Goal: Complete application form: Complete application form

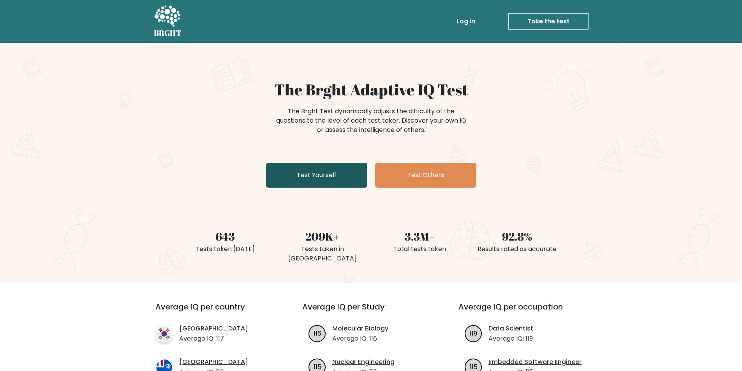
click at [326, 170] on link "Test Yourself" at bounding box center [316, 175] width 101 height 25
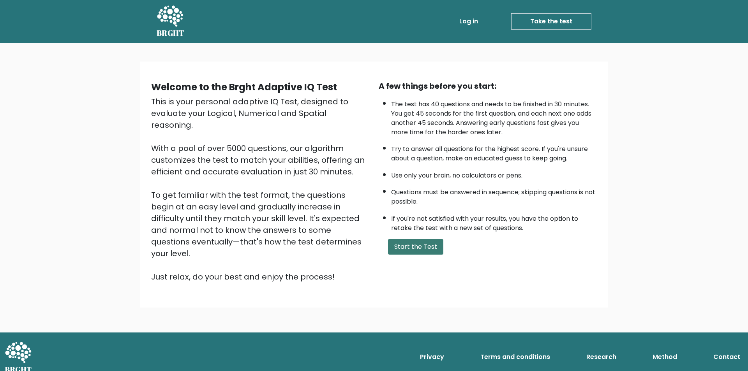
click at [425, 250] on button "Start the Test" at bounding box center [415, 247] width 55 height 16
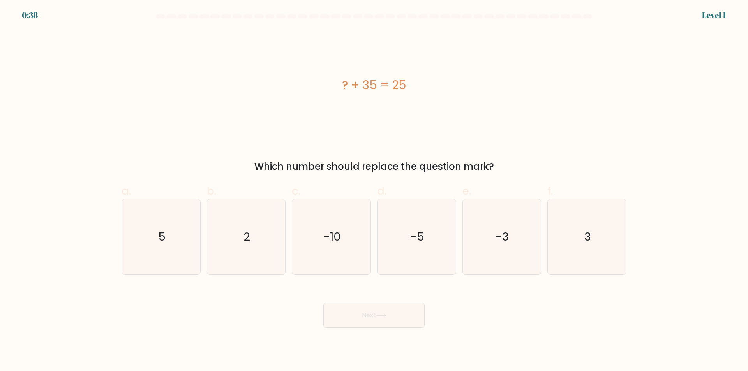
click at [464, 146] on div "? + 35 = 25 Which number should replace the question mark?" at bounding box center [374, 102] width 514 height 144
click at [335, 237] on text "-10" at bounding box center [332, 237] width 18 height 16
click at [374, 191] on input "c. -10" at bounding box center [374, 188] width 0 height 5
radio input "true"
click at [378, 319] on button "Next" at bounding box center [373, 315] width 101 height 25
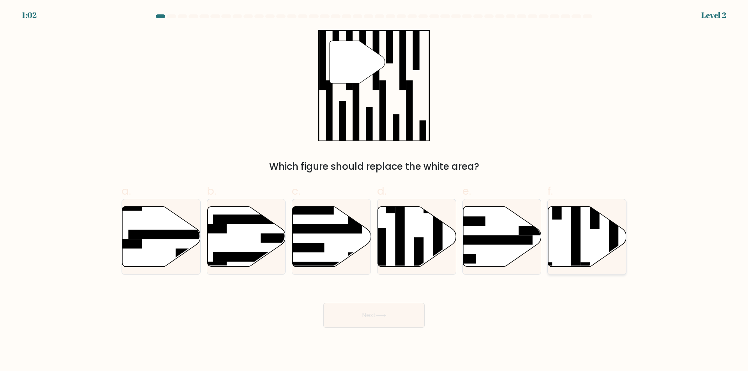
click at [568, 252] on icon at bounding box center [587, 237] width 78 height 60
click at [374, 191] on input "f." at bounding box center [374, 188] width 0 height 5
radio input "true"
click at [390, 313] on button "Next" at bounding box center [373, 315] width 101 height 25
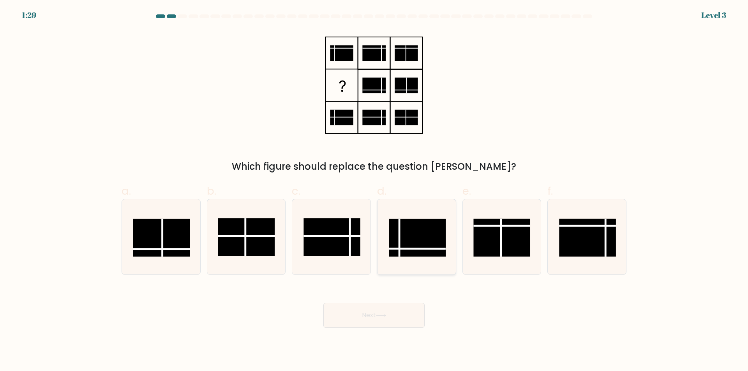
click at [407, 237] on rect at bounding box center [417, 238] width 57 height 38
click at [374, 191] on input "d." at bounding box center [374, 188] width 0 height 5
radio input "true"
click at [361, 314] on button "Next" at bounding box center [373, 315] width 101 height 25
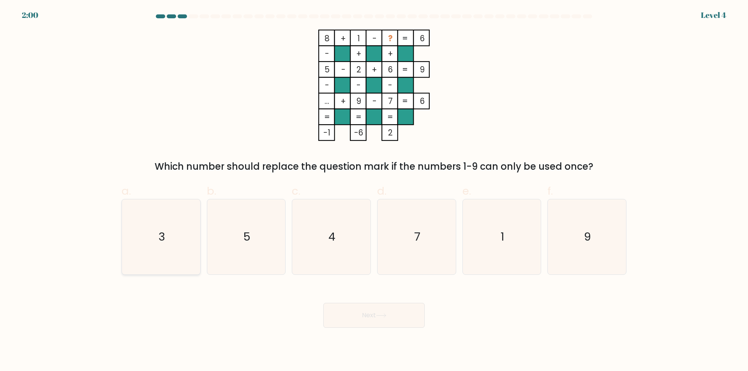
click at [169, 233] on icon "3" at bounding box center [160, 236] width 75 height 75
click at [374, 191] on input "a. 3" at bounding box center [374, 188] width 0 height 5
radio input "true"
click at [397, 329] on body "2:00 Level 4" at bounding box center [374, 185] width 748 height 371
click at [380, 315] on icon at bounding box center [381, 316] width 11 height 4
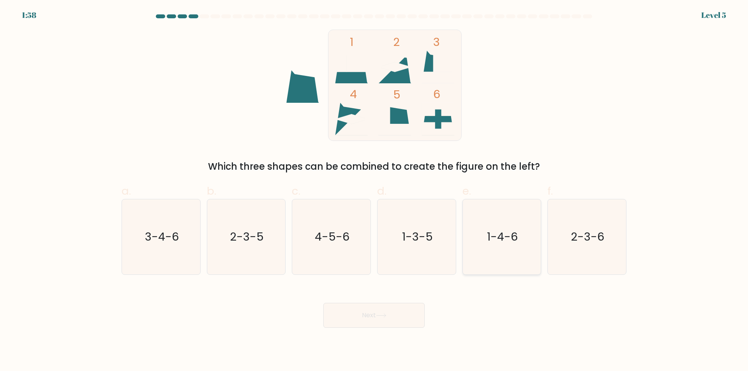
click at [522, 241] on icon "1-4-6" at bounding box center [501, 236] width 75 height 75
click at [374, 191] on input "e. 1-4-6" at bounding box center [374, 188] width 0 height 5
radio input "true"
click at [388, 328] on body "1:58 Level 5" at bounding box center [374, 185] width 748 height 371
click at [387, 319] on button "Next" at bounding box center [373, 315] width 101 height 25
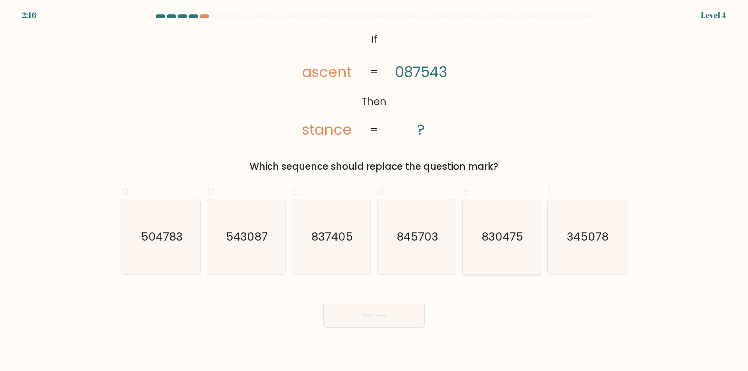
click at [499, 244] on text "830475" at bounding box center [502, 237] width 42 height 16
click at [374, 191] on input "e. 830475" at bounding box center [374, 188] width 0 height 5
radio input "true"
click at [396, 316] on button "Next" at bounding box center [373, 315] width 101 height 25
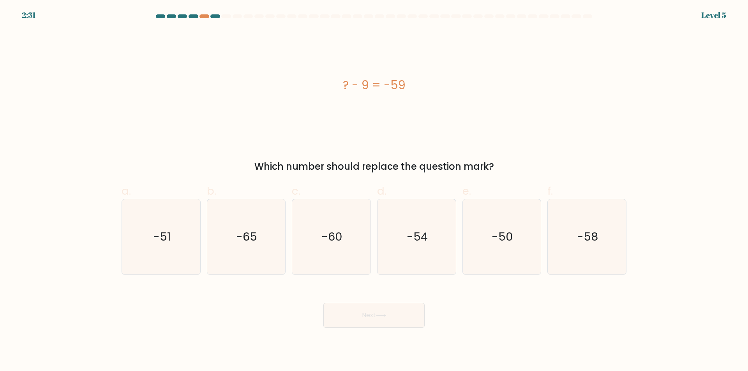
drag, startPoint x: 683, startPoint y: 179, endPoint x: 665, endPoint y: 133, distance: 49.4
click at [683, 177] on form "a." at bounding box center [374, 171] width 748 height 314
click at [337, 247] on icon "-60" at bounding box center [331, 236] width 75 height 75
click at [374, 191] on input "c. -60" at bounding box center [374, 188] width 0 height 5
radio input "true"
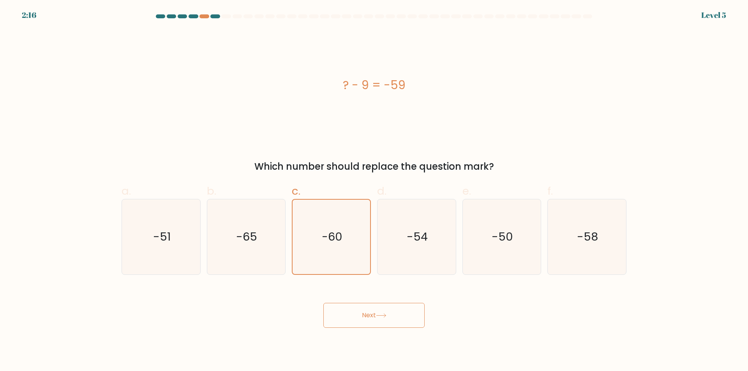
click at [379, 309] on button "Next" at bounding box center [373, 315] width 101 height 25
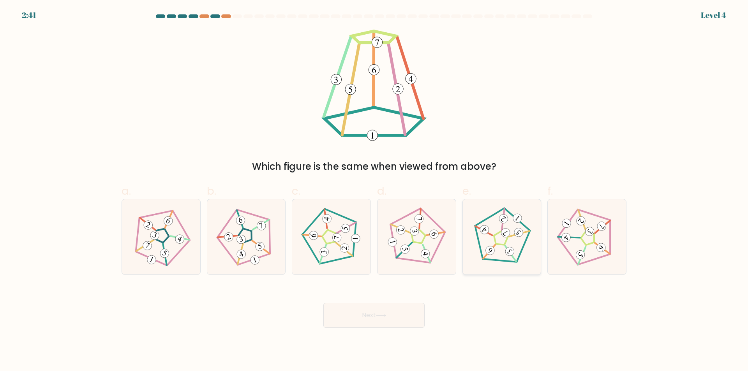
click at [518, 227] on icon at bounding box center [502, 237] width 60 height 60
click at [374, 191] on input "e." at bounding box center [374, 188] width 0 height 5
radio input "true"
click at [407, 313] on button "Next" at bounding box center [373, 315] width 101 height 25
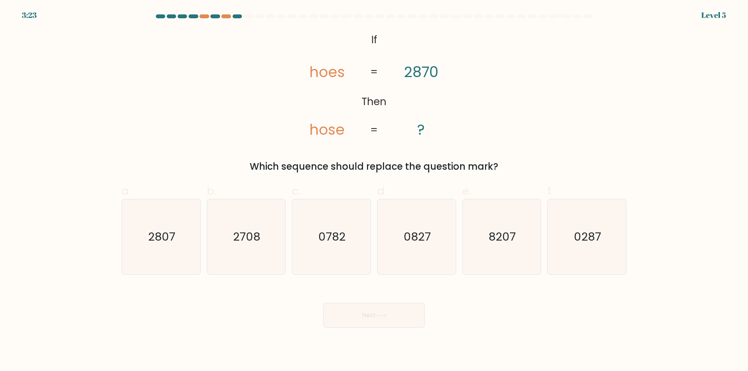
click at [404, 317] on button "Next" at bounding box center [373, 315] width 101 height 25
click at [429, 125] on icon "@import url('https://fonts.googleapis.com/css?family=Abril+Fatface:400,100,100i…" at bounding box center [374, 85] width 181 height 111
click at [180, 245] on icon "2807" at bounding box center [160, 236] width 75 height 75
click at [374, 191] on input "a. 2807" at bounding box center [374, 188] width 0 height 5
radio input "true"
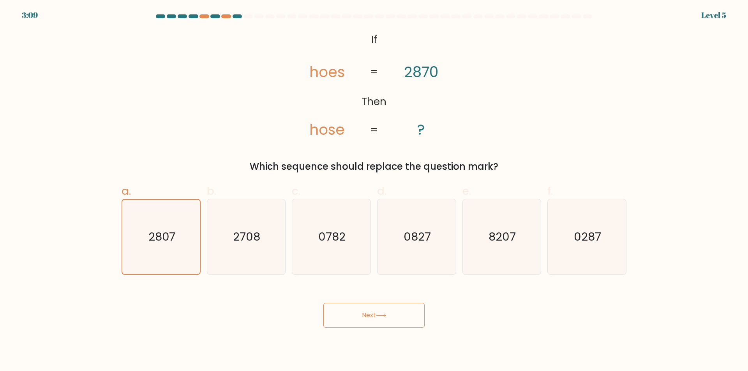
click at [364, 320] on button "Next" at bounding box center [373, 315] width 101 height 25
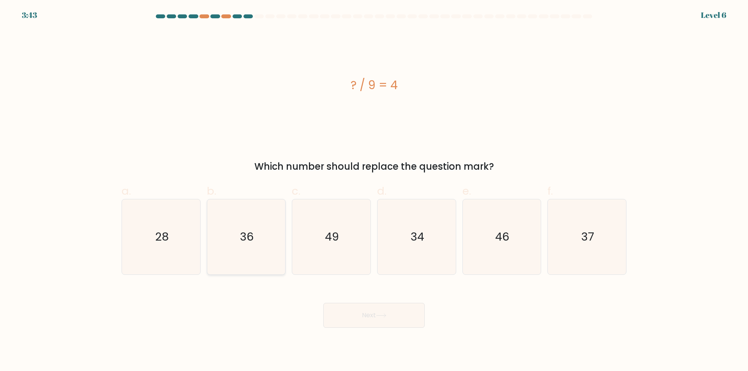
click at [253, 247] on icon "36" at bounding box center [245, 236] width 75 height 75
click at [374, 191] on input "b. 36" at bounding box center [374, 188] width 0 height 5
radio input "true"
click at [385, 310] on button "Next" at bounding box center [373, 315] width 101 height 25
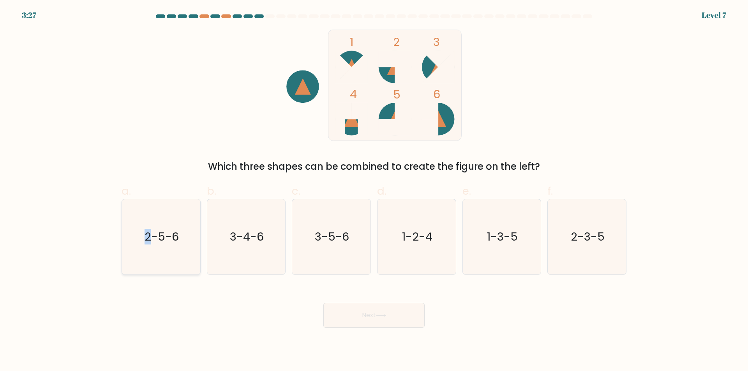
drag, startPoint x: 149, startPoint y: 235, endPoint x: 175, endPoint y: 249, distance: 29.6
click at [148, 235] on text "2-5-6" at bounding box center [162, 237] width 34 height 16
click at [168, 211] on icon "2-5-6" at bounding box center [160, 236] width 75 height 75
click at [374, 191] on input "a. 2-5-6" at bounding box center [374, 188] width 0 height 5
radio input "true"
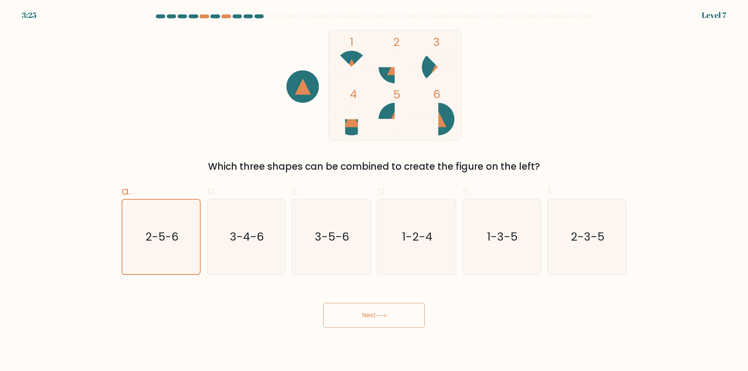
click at [363, 315] on button "Next" at bounding box center [373, 315] width 101 height 25
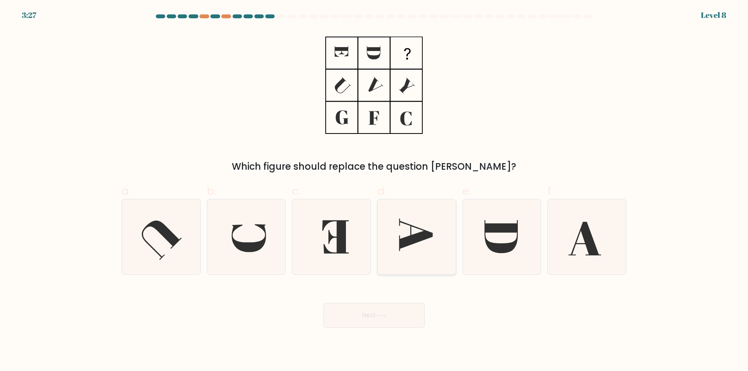
click at [415, 239] on icon at bounding box center [416, 235] width 34 height 32
click at [374, 191] on input "d." at bounding box center [374, 188] width 0 height 5
radio input "true"
click at [400, 312] on button "Next" at bounding box center [373, 315] width 101 height 25
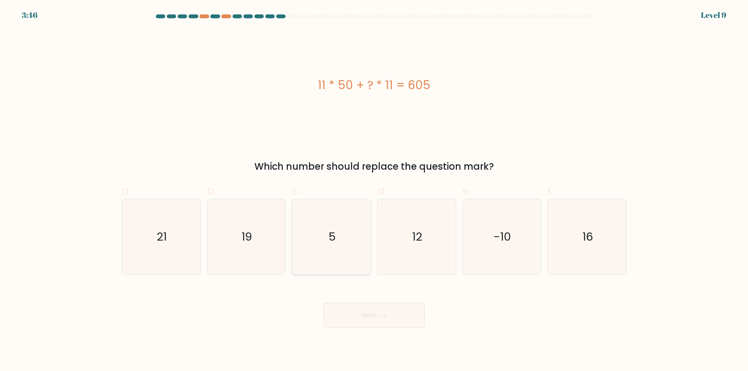
click at [321, 239] on icon "5" at bounding box center [331, 236] width 75 height 75
click at [374, 191] on input "c. 5" at bounding box center [374, 188] width 0 height 5
radio input "true"
click at [399, 312] on button "Next" at bounding box center [373, 315] width 101 height 25
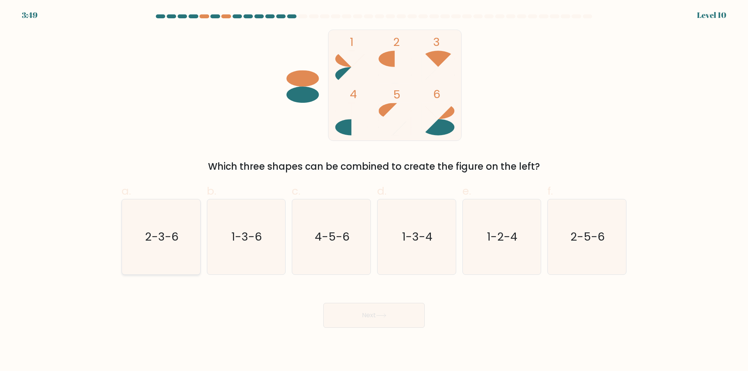
click at [199, 233] on div "2-3-6" at bounding box center [161, 237] width 79 height 76
click at [374, 191] on input "a. 2-3-6" at bounding box center [374, 188] width 0 height 5
radio input "true"
click at [364, 307] on button "Next" at bounding box center [373, 315] width 101 height 25
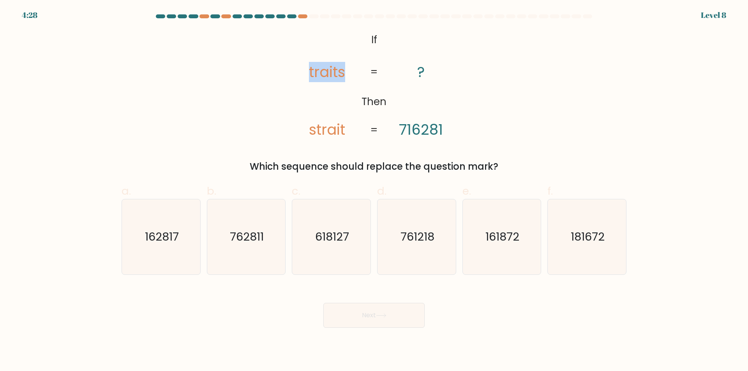
drag, startPoint x: 312, startPoint y: 73, endPoint x: 346, endPoint y: 72, distance: 33.9
click at [346, 72] on icon "@import url('https://fonts.googleapis.com/css?family=Abril+Fatface:400,100,100i…" at bounding box center [374, 85] width 181 height 111
click at [331, 120] on tspan "strait" at bounding box center [327, 130] width 36 height 20
click at [312, 76] on tspan "traits" at bounding box center [327, 72] width 36 height 20
click at [187, 242] on icon "162817" at bounding box center [160, 236] width 75 height 75
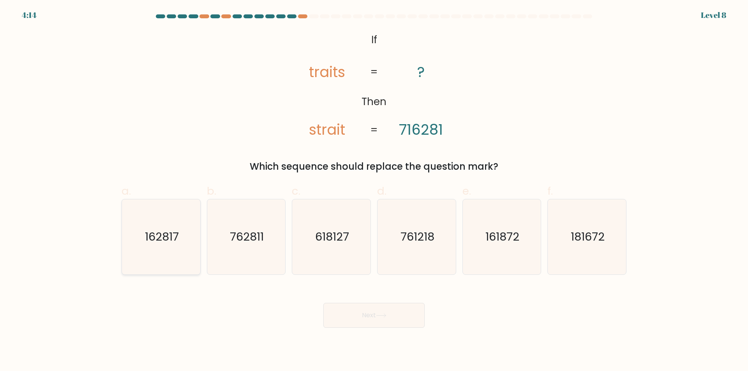
click at [374, 191] on input "a. 162817" at bounding box center [374, 188] width 0 height 5
radio input "true"
click at [386, 316] on icon at bounding box center [381, 316] width 11 height 4
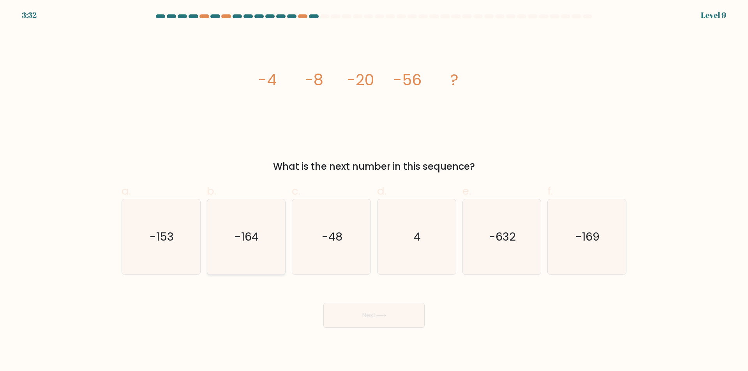
click at [254, 224] on icon "-164" at bounding box center [245, 236] width 75 height 75
click at [374, 191] on input "b. -164" at bounding box center [374, 188] width 0 height 5
radio input "true"
click at [379, 322] on button "Next" at bounding box center [373, 315] width 101 height 25
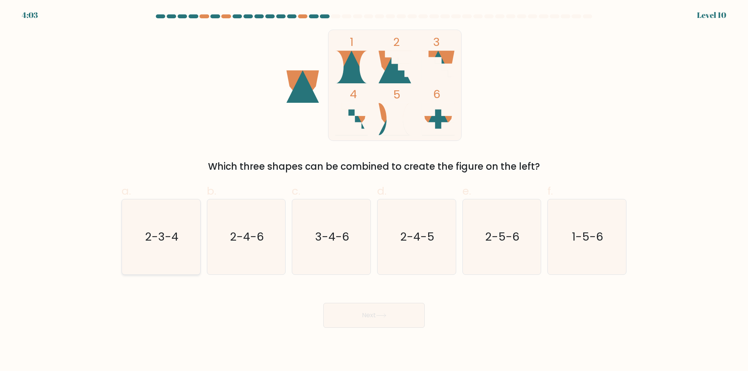
click at [177, 244] on text "2-3-4" at bounding box center [162, 237] width 34 height 16
click at [374, 191] on input "a. 2-3-4" at bounding box center [374, 188] width 0 height 5
radio input "true"
click at [351, 317] on button "Next" at bounding box center [373, 315] width 101 height 25
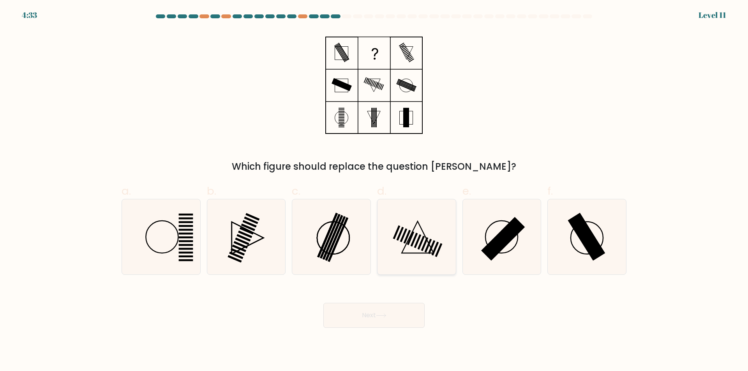
click at [419, 242] on icon at bounding box center [416, 236] width 75 height 75
click at [374, 191] on input "d." at bounding box center [374, 188] width 0 height 5
radio input "true"
click at [395, 305] on button "Next" at bounding box center [373, 315] width 101 height 25
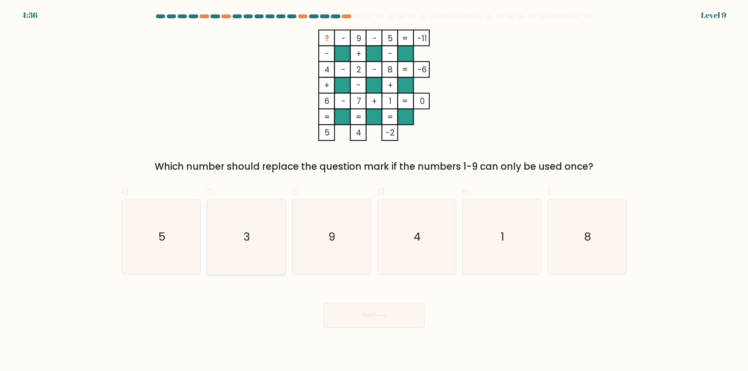
click at [235, 218] on icon "3" at bounding box center [245, 236] width 75 height 75
click at [374, 191] on input "b. 3" at bounding box center [374, 188] width 0 height 5
radio input "true"
click at [377, 317] on button "Next" at bounding box center [373, 315] width 101 height 25
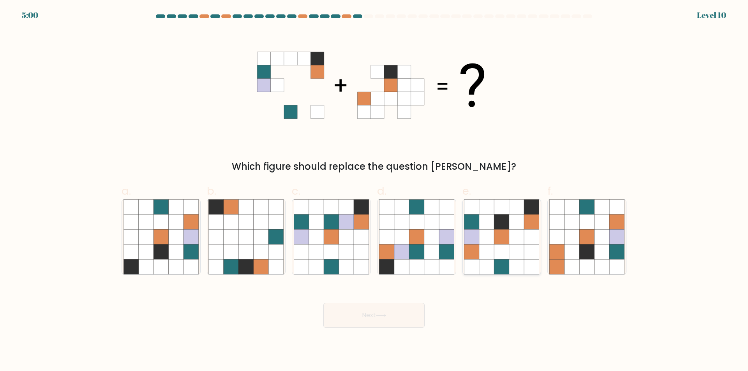
click at [469, 212] on icon at bounding box center [471, 207] width 15 height 15
click at [374, 191] on input "e." at bounding box center [374, 188] width 0 height 5
radio input "true"
click at [370, 310] on button "Next" at bounding box center [373, 315] width 101 height 25
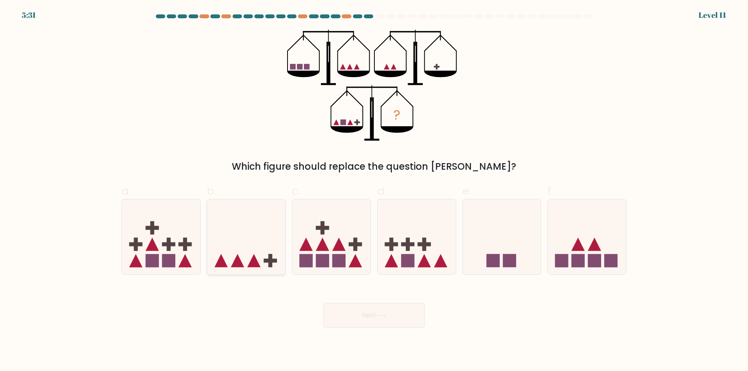
click at [248, 231] on icon at bounding box center [246, 237] width 78 height 65
click at [374, 191] on input "b." at bounding box center [374, 188] width 0 height 5
radio input "true"
click at [413, 330] on body "5:30 Level 11" at bounding box center [374, 185] width 748 height 371
click at [398, 317] on button "Next" at bounding box center [373, 315] width 101 height 25
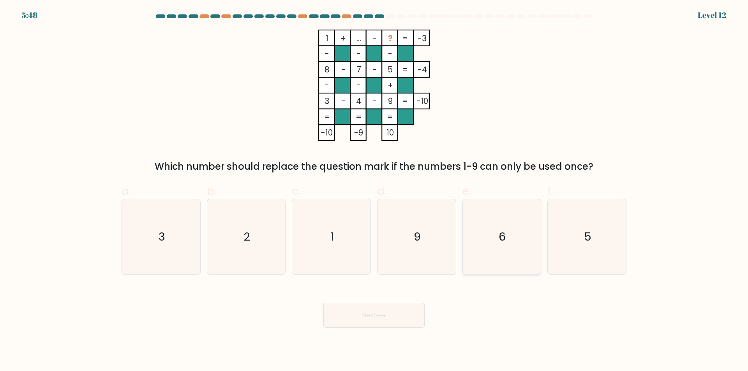
click at [499, 248] on icon "6" at bounding box center [501, 236] width 75 height 75
click at [374, 191] on input "e. 6" at bounding box center [374, 188] width 0 height 5
radio input "true"
click at [405, 319] on button "Next" at bounding box center [373, 315] width 101 height 25
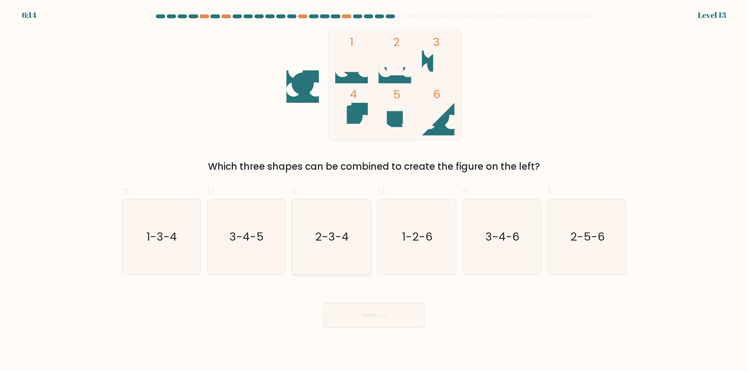
drag, startPoint x: 353, startPoint y: 243, endPoint x: 354, endPoint y: 248, distance: 4.4
click at [355, 244] on icon "2-3-4" at bounding box center [331, 236] width 75 height 75
click at [374, 191] on input "c. 2-3-4" at bounding box center [374, 188] width 0 height 5
radio input "true"
click at [382, 302] on div "Next" at bounding box center [374, 306] width 514 height 44
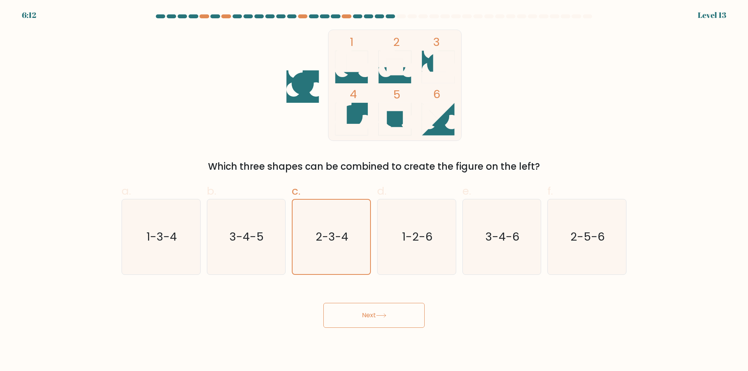
click at [379, 311] on button "Next" at bounding box center [373, 315] width 101 height 25
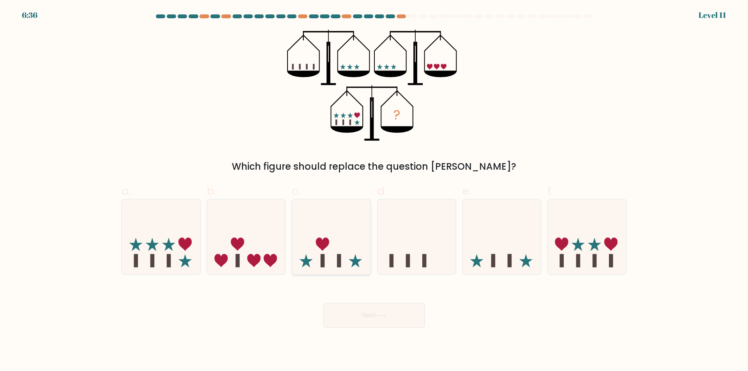
click at [337, 247] on icon at bounding box center [331, 237] width 78 height 65
click at [374, 191] on input "c." at bounding box center [374, 188] width 0 height 5
radio input "true"
click at [166, 249] on icon at bounding box center [168, 244] width 13 height 13
click at [374, 191] on input "a." at bounding box center [374, 188] width 0 height 5
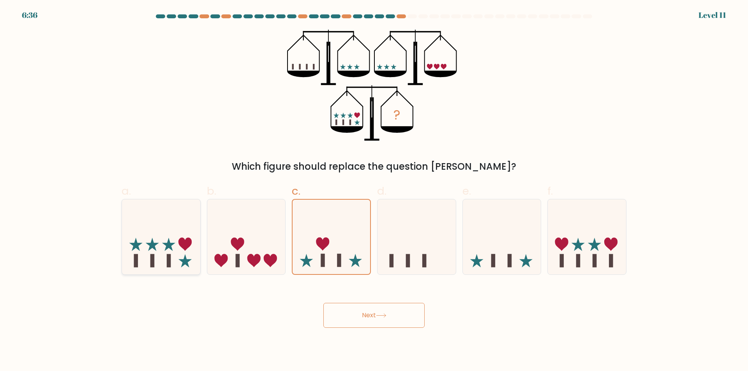
radio input "true"
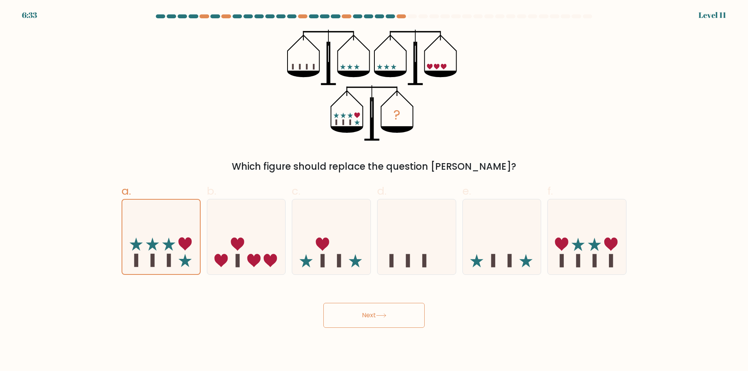
click at [394, 319] on button "Next" at bounding box center [373, 315] width 101 height 25
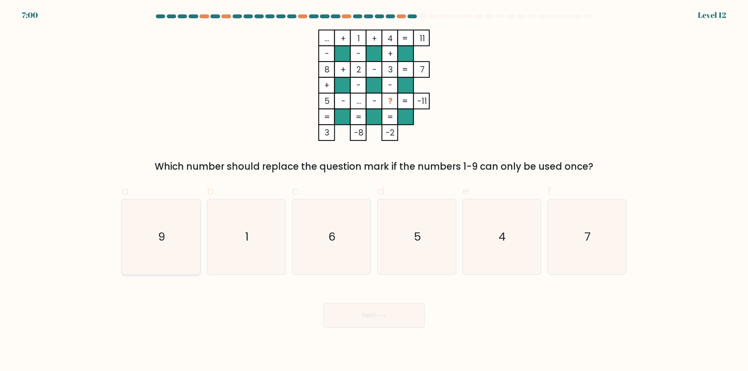
click at [176, 238] on icon "9" at bounding box center [160, 236] width 75 height 75
click at [374, 191] on input "a. 9" at bounding box center [374, 188] width 0 height 5
radio input "true"
drag, startPoint x: 372, startPoint y: 301, endPoint x: 374, endPoint y: 308, distance: 7.3
click at [372, 302] on div "Next" at bounding box center [374, 306] width 514 height 44
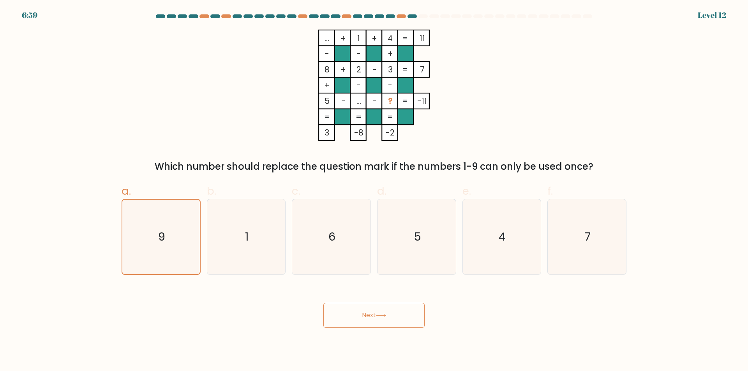
click at [376, 311] on button "Next" at bounding box center [373, 315] width 101 height 25
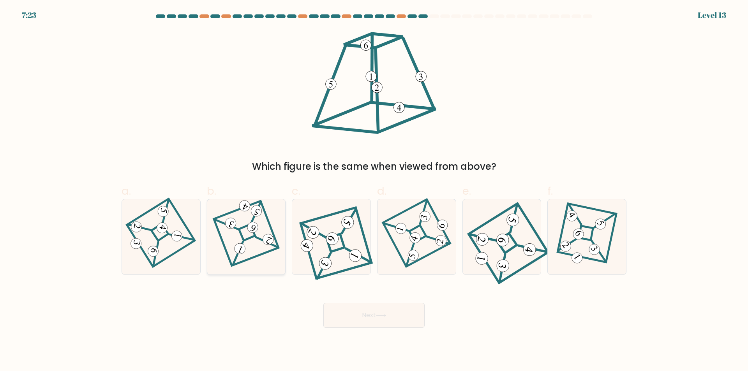
click at [244, 230] on icon at bounding box center [246, 237] width 52 height 60
click at [374, 191] on input "b." at bounding box center [374, 188] width 0 height 5
radio input "true"
click at [368, 315] on button "Next" at bounding box center [373, 315] width 101 height 25
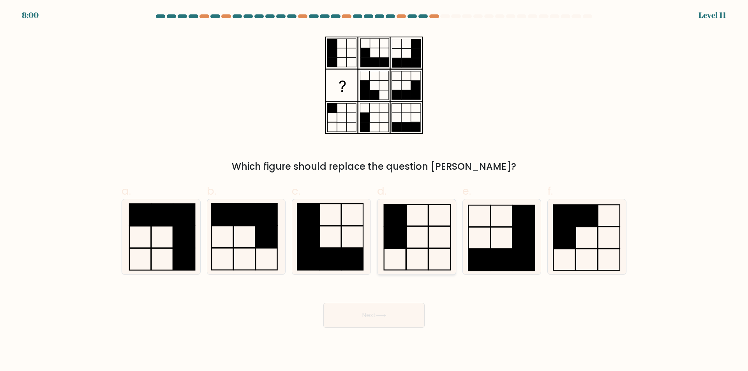
click at [420, 231] on icon at bounding box center [416, 236] width 75 height 75
click at [374, 191] on input "d." at bounding box center [374, 188] width 0 height 5
radio input "true"
click at [414, 307] on button "Next" at bounding box center [373, 315] width 101 height 25
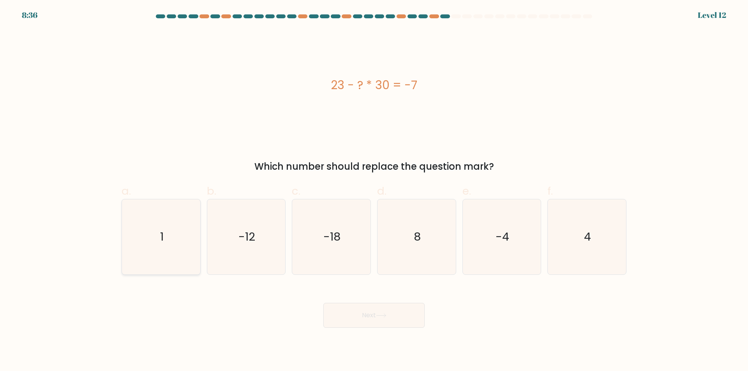
click at [173, 234] on icon "1" at bounding box center [160, 236] width 75 height 75
click at [374, 191] on input "a. 1" at bounding box center [374, 188] width 0 height 5
radio input "true"
click at [363, 309] on button "Next" at bounding box center [373, 315] width 101 height 25
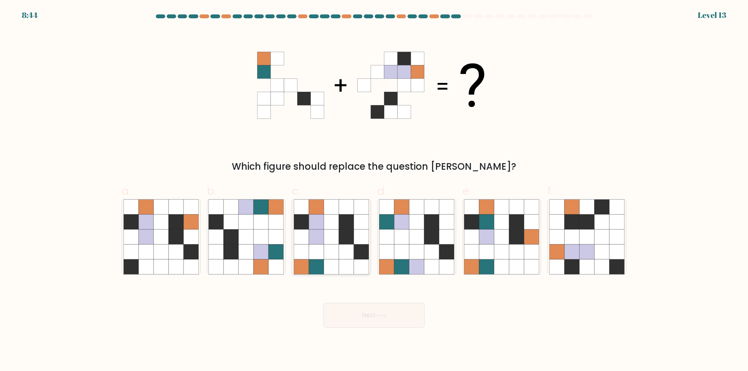
click at [351, 241] on icon at bounding box center [346, 236] width 15 height 15
click at [374, 191] on input "c." at bounding box center [374, 188] width 0 height 5
radio input "true"
click at [382, 316] on icon at bounding box center [381, 316] width 11 height 4
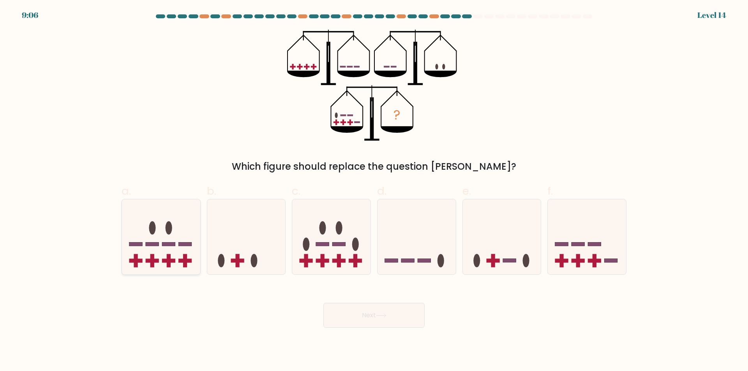
click at [143, 246] on icon at bounding box center [161, 237] width 78 height 65
click at [374, 191] on input "a." at bounding box center [374, 188] width 0 height 5
radio input "true"
click at [375, 299] on div "Next" at bounding box center [374, 306] width 514 height 44
click at [375, 309] on button "Next" at bounding box center [373, 315] width 101 height 25
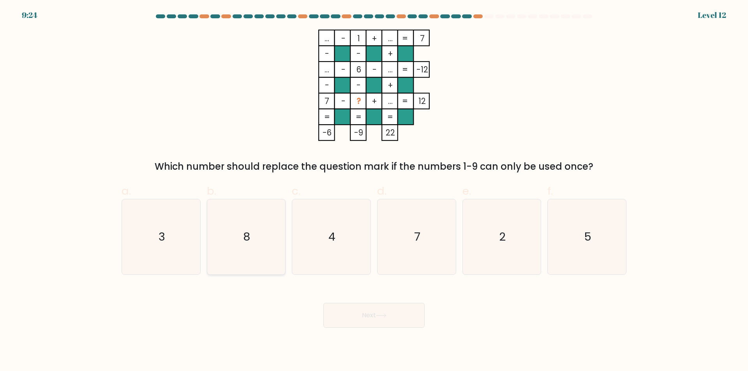
click at [260, 226] on icon "8" at bounding box center [245, 236] width 75 height 75
click at [374, 191] on input "b. 8" at bounding box center [374, 188] width 0 height 5
radio input "true"
click at [376, 315] on button "Next" at bounding box center [373, 315] width 101 height 25
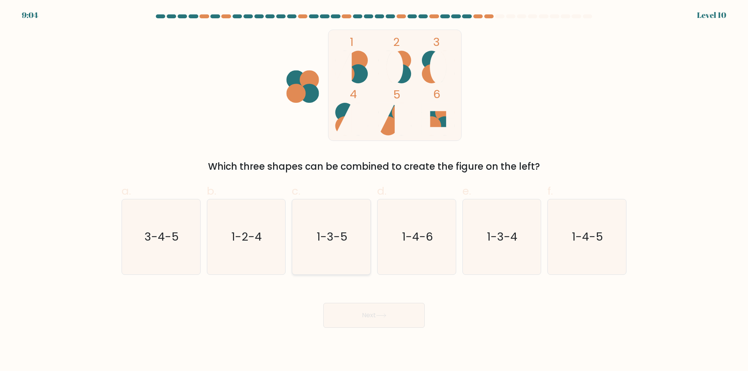
click at [339, 219] on icon "1-3-5" at bounding box center [331, 236] width 75 height 75
click at [374, 191] on input "c. 1-3-5" at bounding box center [374, 188] width 0 height 5
radio input "true"
click at [378, 308] on button "Next" at bounding box center [373, 315] width 101 height 25
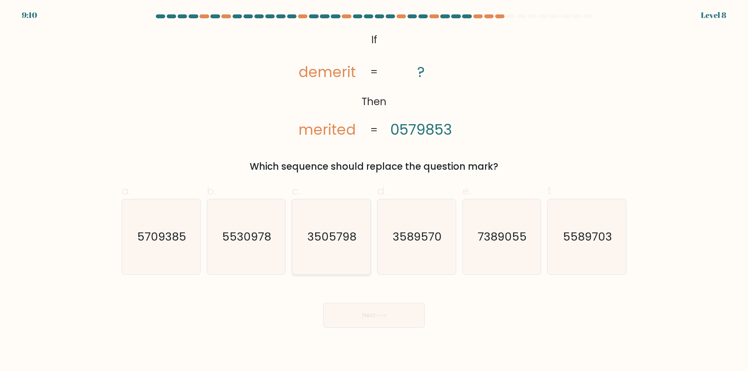
click at [324, 245] on icon "3505798" at bounding box center [331, 236] width 75 height 75
click at [374, 191] on input "c. 3505798" at bounding box center [374, 188] width 0 height 5
radio input "true"
click at [386, 317] on icon at bounding box center [381, 316] width 11 height 4
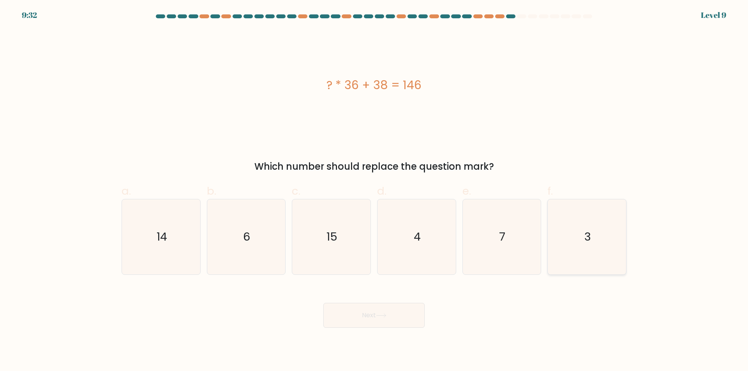
click at [570, 219] on icon "3" at bounding box center [586, 236] width 75 height 75
click at [374, 191] on input "f. 3" at bounding box center [374, 188] width 0 height 5
radio input "true"
click at [407, 316] on button "Next" at bounding box center [373, 315] width 101 height 25
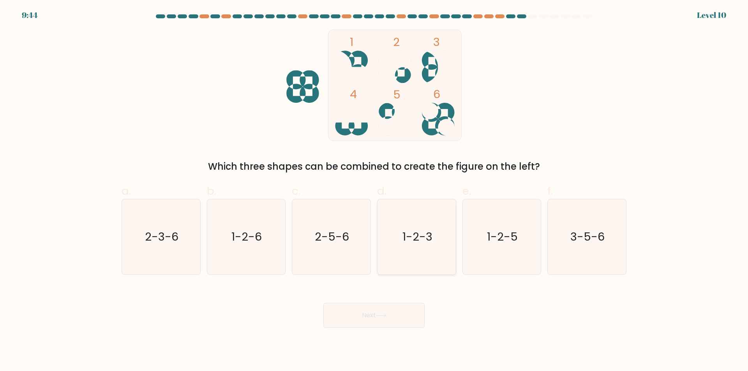
click at [423, 232] on text "1-2-3" at bounding box center [417, 237] width 30 height 16
click at [374, 191] on input "d. 1-2-3" at bounding box center [374, 188] width 0 height 5
radio input "true"
click at [404, 309] on button "Next" at bounding box center [373, 315] width 101 height 25
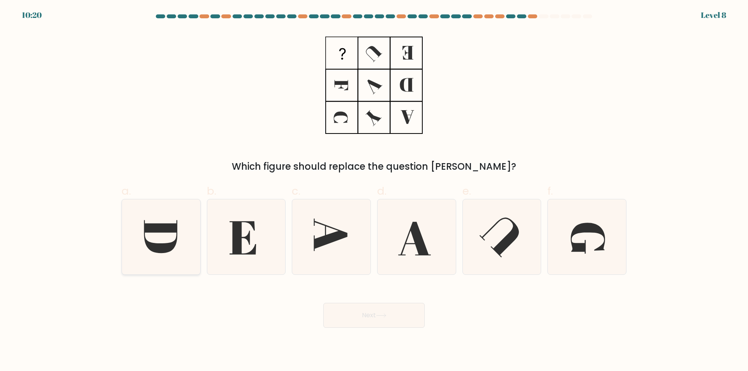
click at [168, 237] on icon at bounding box center [160, 236] width 75 height 75
click at [374, 191] on input "a." at bounding box center [374, 188] width 0 height 5
radio input "true"
click at [377, 316] on button "Next" at bounding box center [373, 315] width 101 height 25
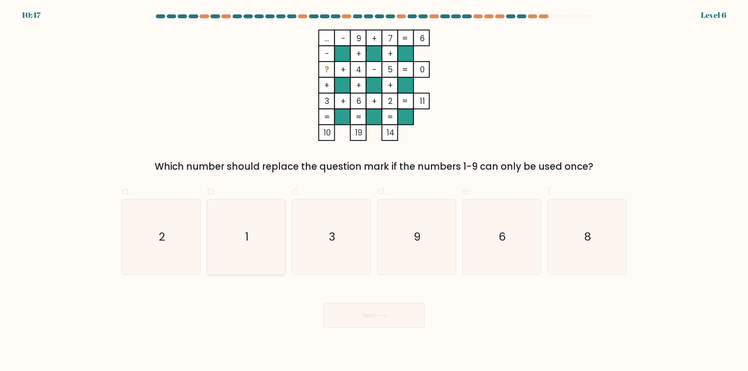
click at [260, 237] on icon "1" at bounding box center [245, 236] width 75 height 75
click at [374, 191] on input "b. 1" at bounding box center [374, 188] width 0 height 5
radio input "true"
click at [349, 316] on button "Next" at bounding box center [373, 315] width 101 height 25
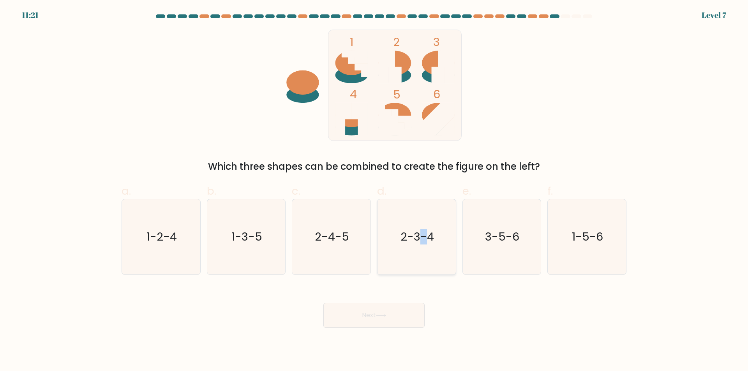
click at [424, 238] on text "2-3-4" at bounding box center [417, 237] width 34 height 16
click at [400, 312] on button "Next" at bounding box center [373, 315] width 101 height 25
click at [425, 257] on icon "2-3-4" at bounding box center [416, 236] width 75 height 75
click at [374, 191] on input "d. 2-3-4" at bounding box center [374, 188] width 0 height 5
radio input "true"
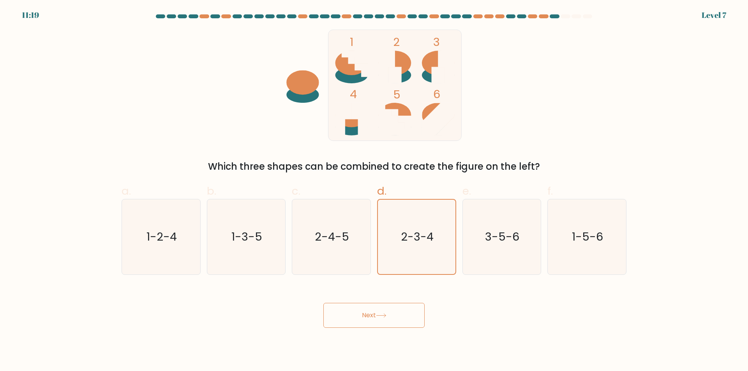
click at [393, 312] on button "Next" at bounding box center [373, 315] width 101 height 25
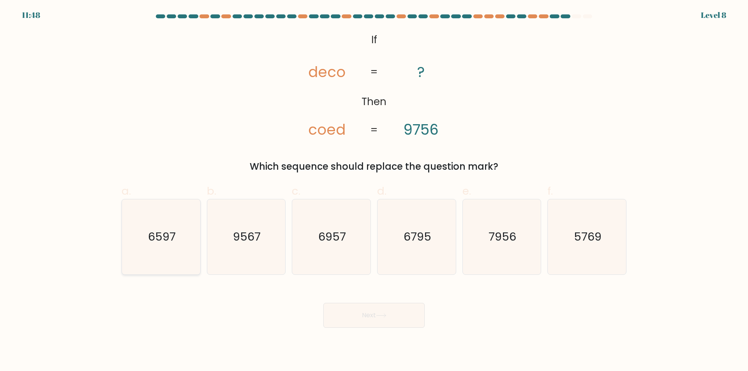
click at [178, 238] on icon "6597" at bounding box center [160, 236] width 75 height 75
click at [374, 191] on input "a. 6597" at bounding box center [374, 188] width 0 height 5
radio input "true"
click at [249, 236] on text "9567" at bounding box center [247, 237] width 28 height 16
click at [374, 191] on input "b. 9567" at bounding box center [374, 188] width 0 height 5
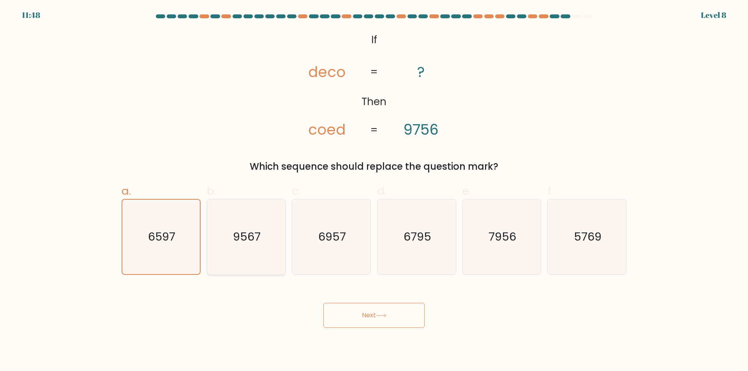
radio input "true"
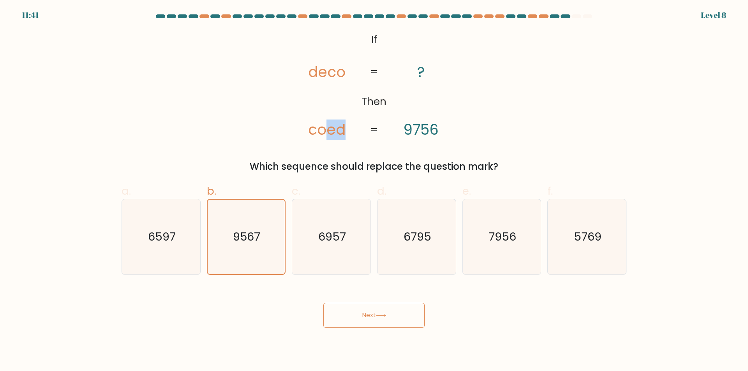
drag, startPoint x: 342, startPoint y: 130, endPoint x: 328, endPoint y: 130, distance: 14.0
click at [328, 130] on icon "@import url('https://fonts.googleapis.com/css?family=Abril+Fatface:400,100,100i…" at bounding box center [374, 85] width 181 height 111
click at [144, 237] on icon "6597" at bounding box center [160, 236] width 75 height 75
click at [374, 191] on input "a. 6597" at bounding box center [374, 188] width 0 height 5
radio input "true"
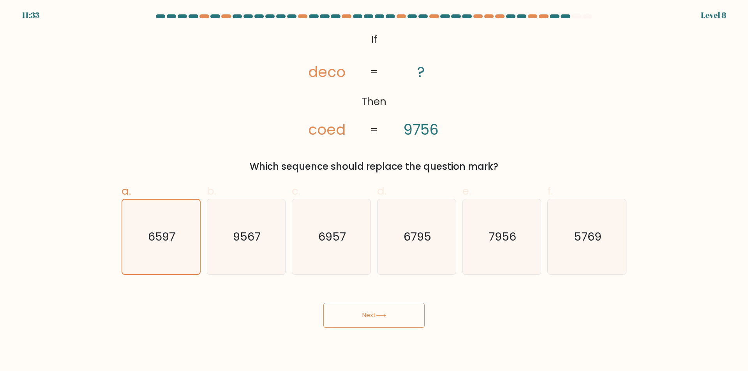
click at [386, 322] on button "Next" at bounding box center [373, 315] width 101 height 25
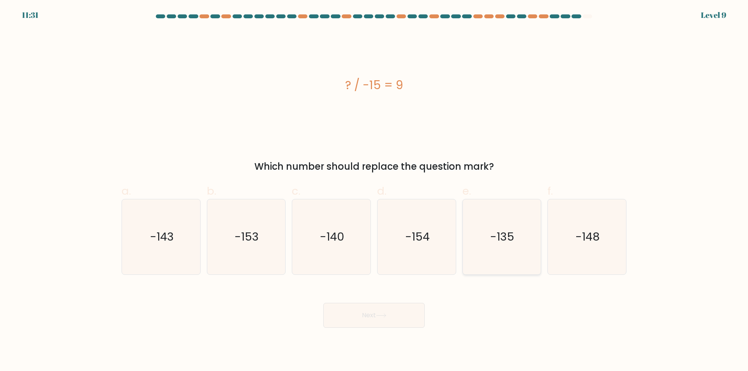
click at [513, 234] on text "-135" at bounding box center [502, 237] width 24 height 16
click at [374, 191] on input "e. -135" at bounding box center [374, 188] width 0 height 5
radio input "true"
click at [399, 318] on button "Next" at bounding box center [373, 315] width 101 height 25
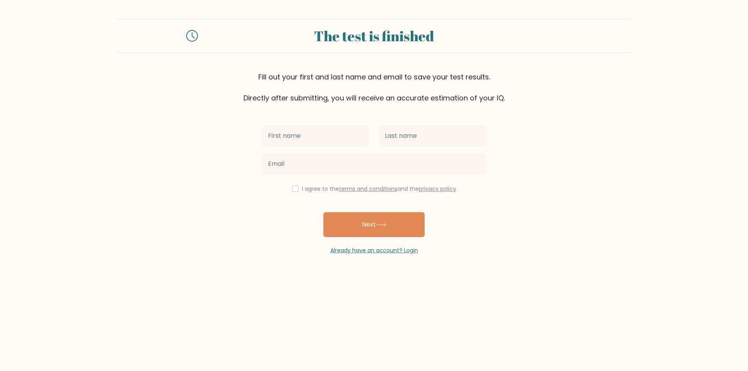
click at [319, 141] on input "text" at bounding box center [316, 136] width 108 height 22
type input "[PERSON_NAME]"
click at [319, 141] on input "[PERSON_NAME]" at bounding box center [316, 136] width 108 height 22
click at [440, 132] on input "Hermitanip" at bounding box center [433, 136] width 108 height 22
type input "Hermitanio"
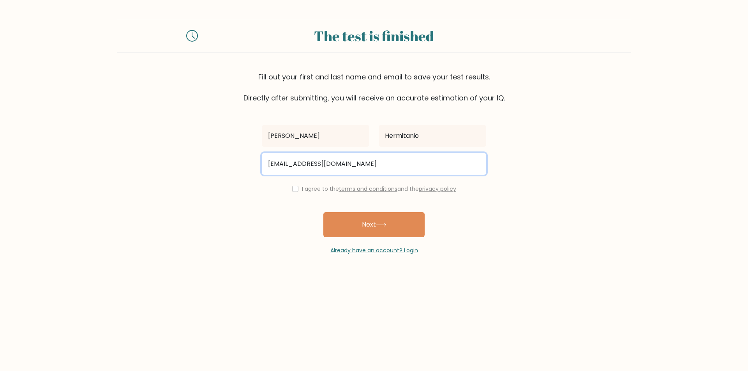
type input "emjayhermi@gmail.com"
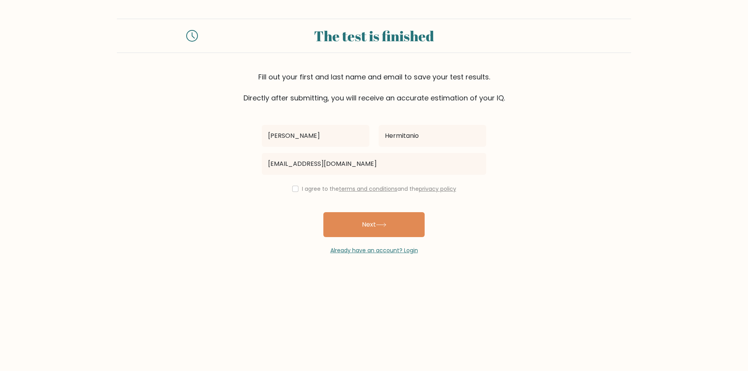
click at [297, 190] on div "I agree to the terms and conditions and the privacy policy" at bounding box center [374, 188] width 234 height 9
click at [294, 192] on input "checkbox" at bounding box center [295, 189] width 6 height 6
checkbox input "true"
click at [362, 222] on button "Next" at bounding box center [373, 224] width 101 height 25
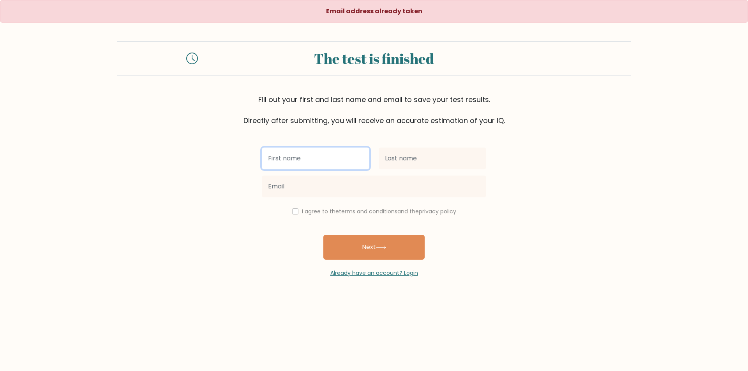
click at [315, 153] on input "text" at bounding box center [316, 159] width 108 height 22
click at [310, 159] on input "text" at bounding box center [316, 159] width 108 height 22
type input "[PERSON_NAME]"
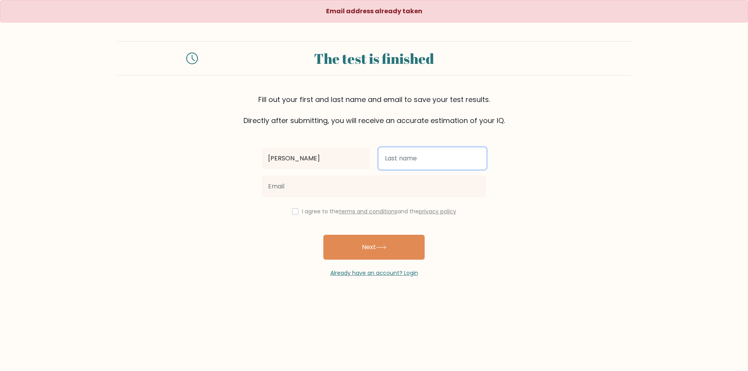
click at [408, 158] on input "text" at bounding box center [433, 159] width 108 height 22
type input "Hermitanio"
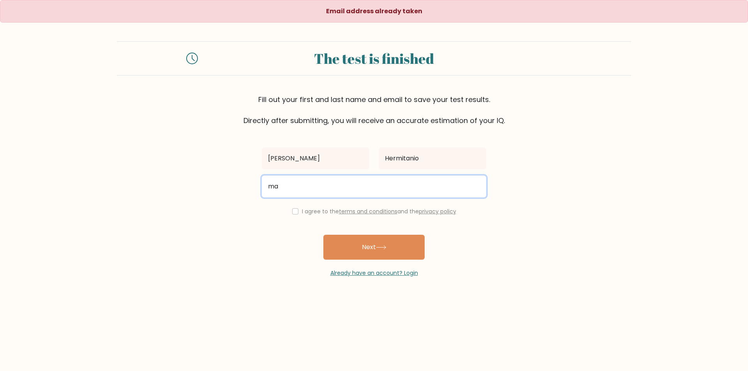
type input "m"
type input "H"
type input "hermitanioemjay@gmail.com"
click at [323, 235] on button "Next" at bounding box center [373, 247] width 101 height 25
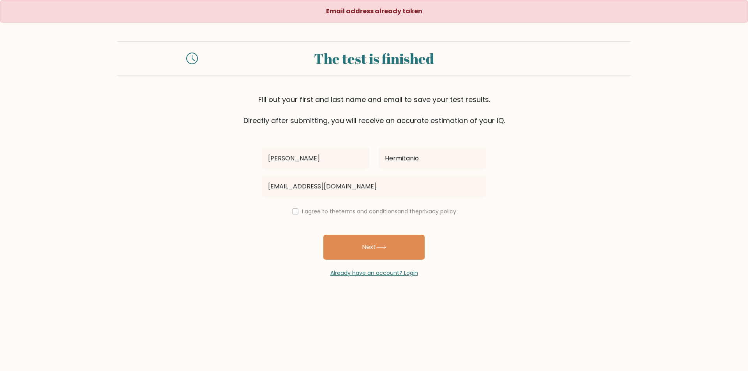
click at [287, 213] on div "I agree to the terms and conditions and the privacy policy" at bounding box center [374, 211] width 234 height 9
click at [294, 209] on input "checkbox" at bounding box center [295, 211] width 6 height 6
checkbox input "true"
click at [353, 238] on button "Next" at bounding box center [373, 247] width 101 height 25
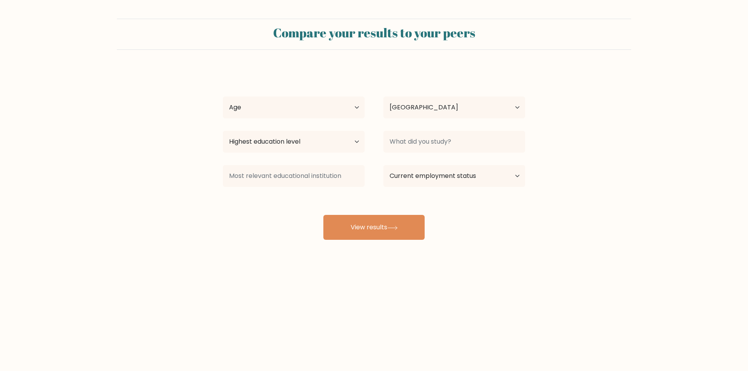
select select "PH"
click at [321, 108] on select "Age Under 18 years old 18-24 years old 25-34 years old 35-44 years old 45-54 ye…" at bounding box center [294, 108] width 142 height 22
select select "25_34"
click at [223, 97] on select "Age Under 18 years old 18-24 years old 25-34 years old 35-44 years old 45-54 ye…" at bounding box center [294, 108] width 142 height 22
click at [411, 100] on select "Country Afghanistan Albania Algeria American Samoa Andorra Angola Anguilla Anta…" at bounding box center [454, 108] width 142 height 22
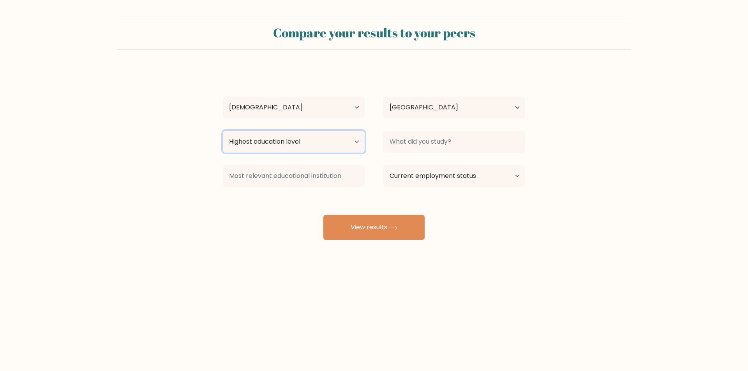
click at [259, 140] on select "Highest education level No schooling Primary Lower Secondary Upper Secondary Oc…" at bounding box center [294, 142] width 142 height 22
select select "bachelors_degree"
click at [223, 131] on select "Highest education level No schooling Primary Lower Secondary Upper Secondary Oc…" at bounding box center [294, 142] width 142 height 22
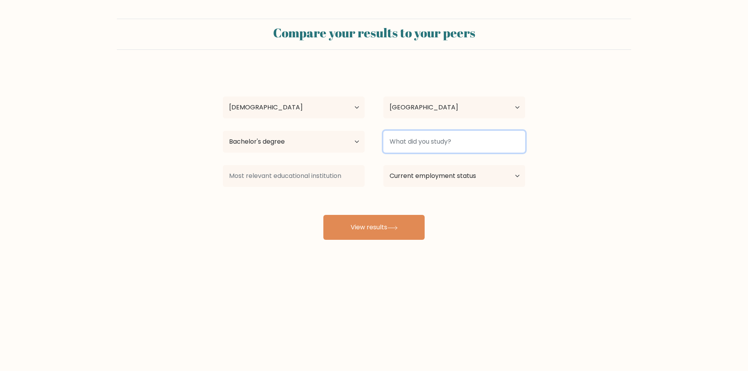
click at [422, 152] on input at bounding box center [454, 142] width 142 height 22
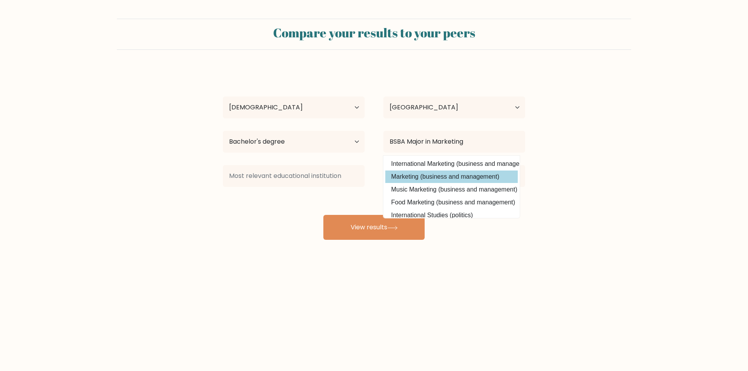
click at [445, 178] on option "Marketing (business and management)" at bounding box center [451, 177] width 132 height 12
type input "Marketing"
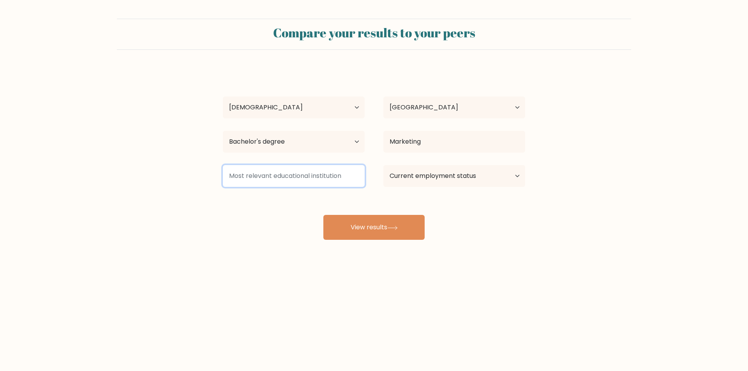
click at [299, 178] on input at bounding box center [294, 176] width 142 height 22
click at [275, 205] on div "Mhel Joshua Hermitanio Age Under 18 years old 18-24 years old 25-34 years old 3…" at bounding box center [374, 154] width 312 height 171
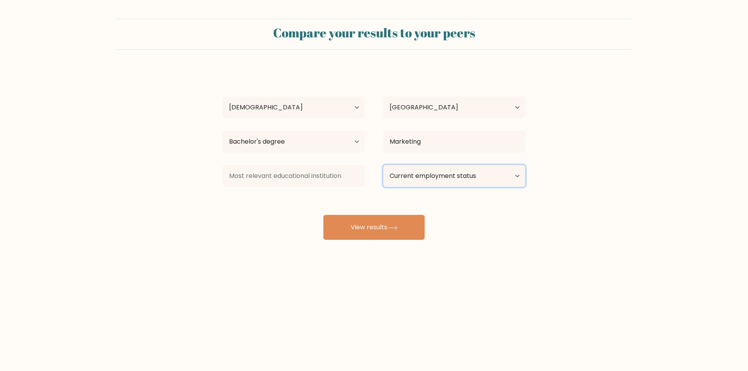
click at [426, 178] on select "Current employment status Employed Student Retired Other / prefer not to answer" at bounding box center [454, 176] width 142 height 22
select select "other"
click at [383, 165] on select "Current employment status Employed Student Retired Other / prefer not to answer" at bounding box center [454, 176] width 142 height 22
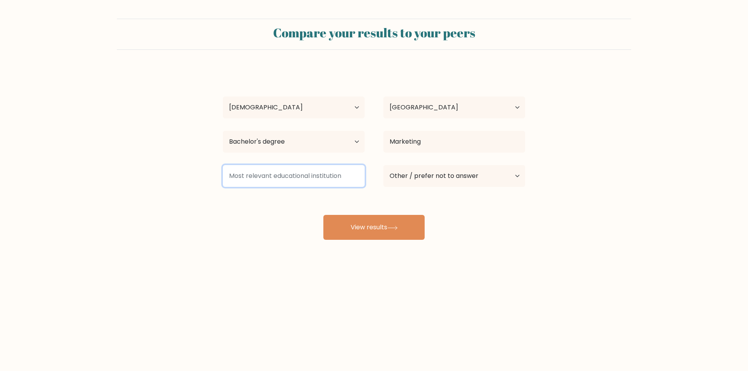
click at [325, 177] on input at bounding box center [294, 176] width 142 height 22
click at [481, 208] on div "Mhel Joshua Hermitanio Age Under 18 years old 18-24 years old 25-34 years old 3…" at bounding box center [374, 154] width 312 height 171
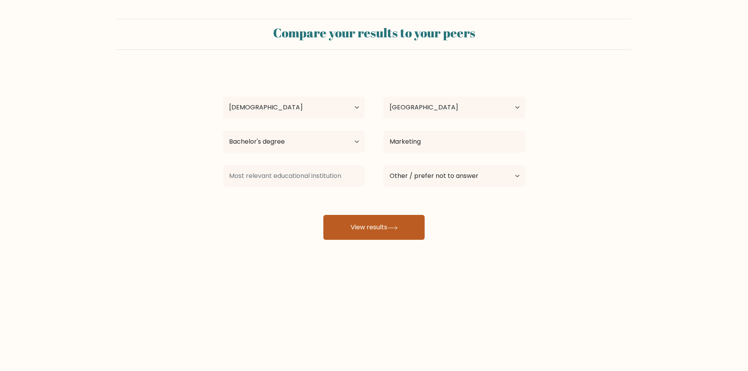
click at [379, 225] on button "View results" at bounding box center [373, 227] width 101 height 25
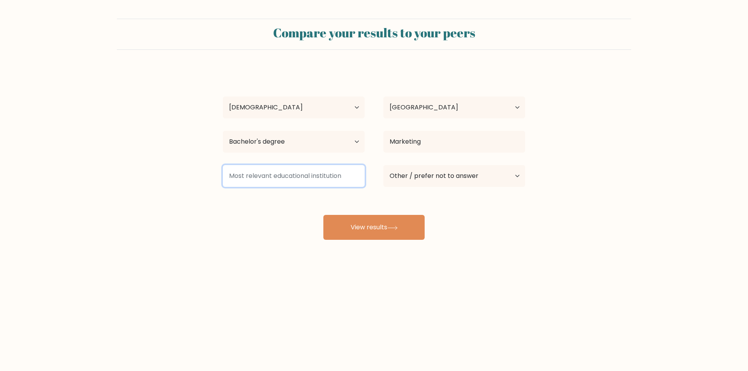
click at [320, 180] on input at bounding box center [294, 176] width 142 height 22
drag, startPoint x: 344, startPoint y: 176, endPoint x: 229, endPoint y: 181, distance: 114.3
click at [229, 181] on input at bounding box center [294, 176] width 142 height 22
click at [498, 208] on div "Mhel Joshua Hermitanio Age Under 18 years old 18-24 years old 25-34 years old 3…" at bounding box center [374, 154] width 312 height 171
click at [321, 176] on input at bounding box center [294, 176] width 142 height 22
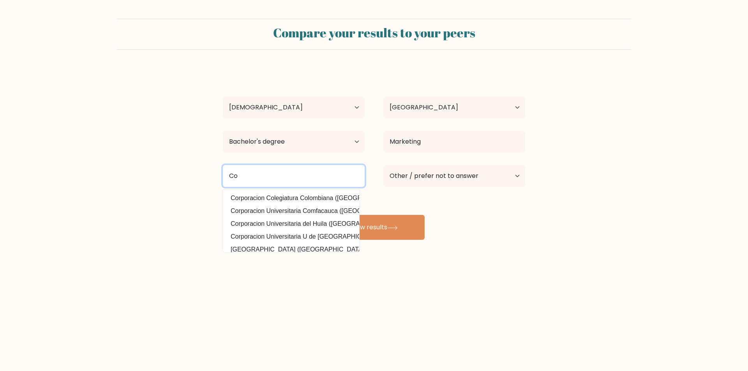
type input "C"
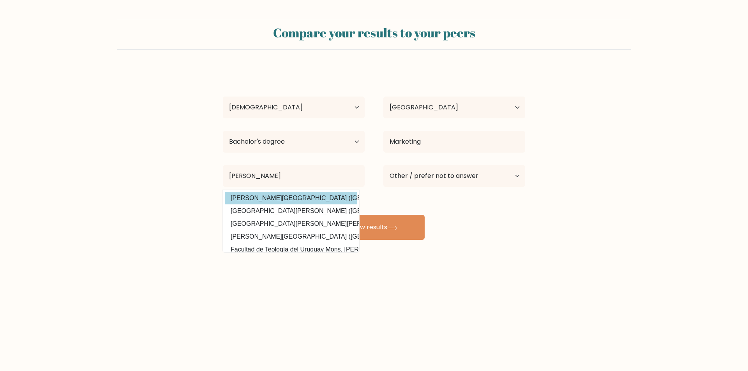
click at [316, 198] on div "Mhel Joshua Hermitanio Age Under 18 years old 18-24 years old 25-34 years old 3…" at bounding box center [374, 154] width 312 height 171
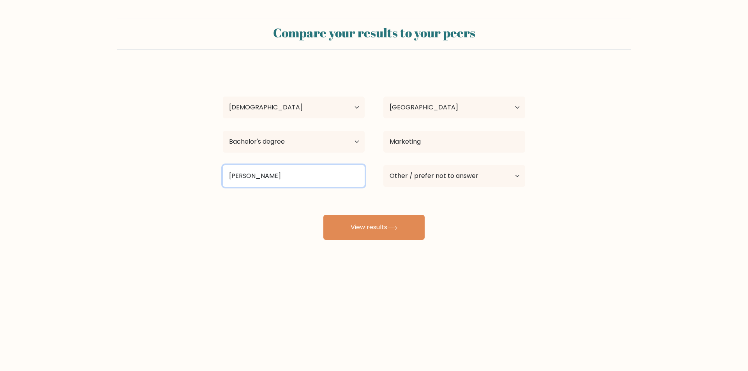
click at [289, 180] on input "mariano" at bounding box center [294, 176] width 142 height 22
click at [283, 173] on input "mariano" at bounding box center [294, 176] width 142 height 22
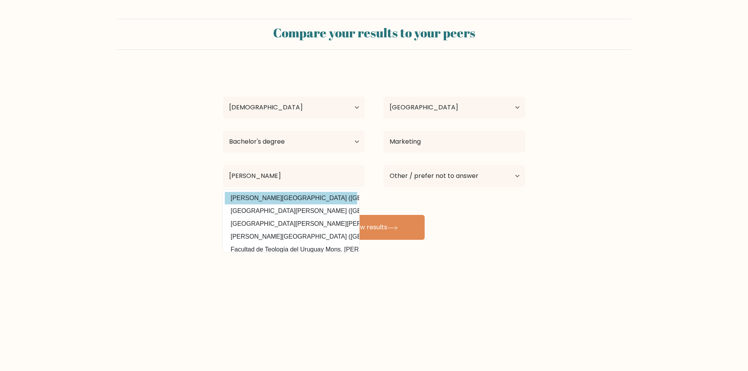
click at [283, 197] on option "Mariano Marcos State University (Philippines)" at bounding box center [291, 198] width 132 height 12
type input "[PERSON_NAME][GEOGRAPHIC_DATA]"
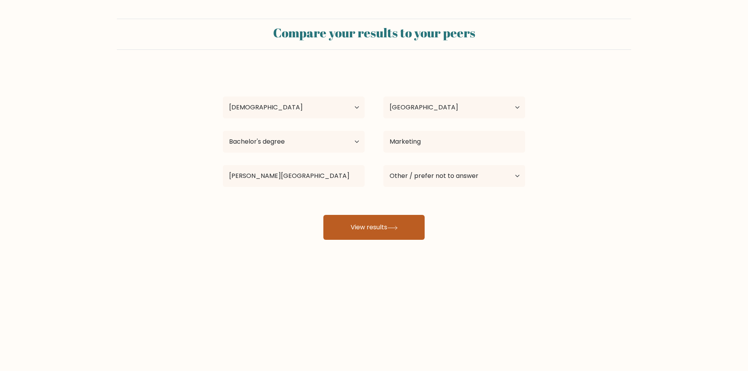
click at [375, 226] on button "View results" at bounding box center [373, 227] width 101 height 25
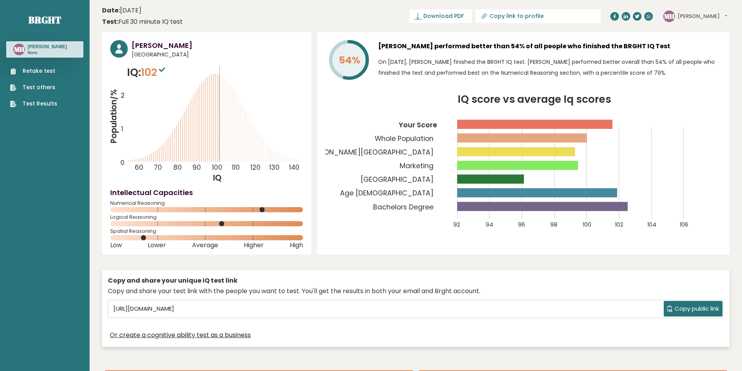
click at [670, 308] on icon at bounding box center [670, 309] width 6 height 6
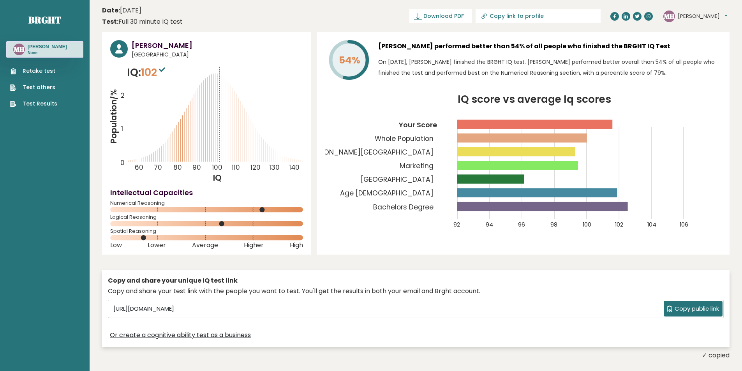
click at [690, 306] on span "Copy public link" at bounding box center [697, 309] width 44 height 9
